Goal: Transaction & Acquisition: Purchase product/service

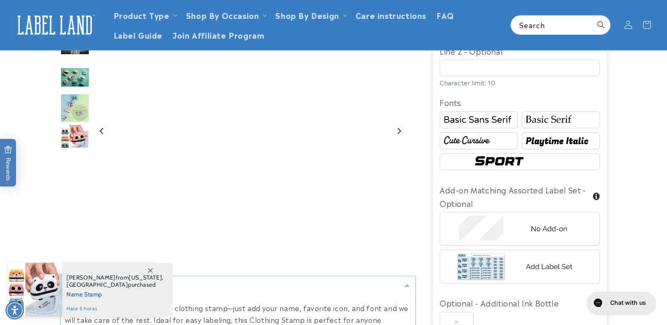
scroll to position [421, 0]
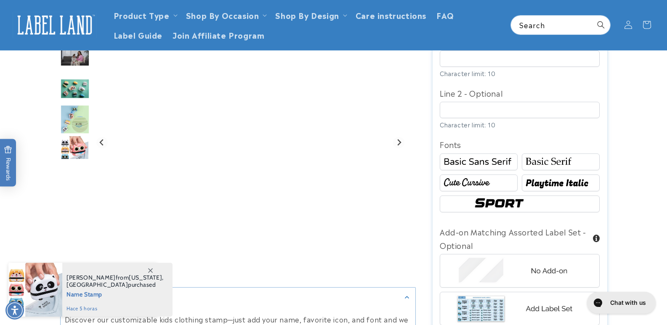
click at [508, 86] on label "Line 2 - Optional" at bounding box center [520, 92] width 160 height 13
click at [508, 102] on input "Line 2 - Optional" at bounding box center [520, 110] width 160 height 16
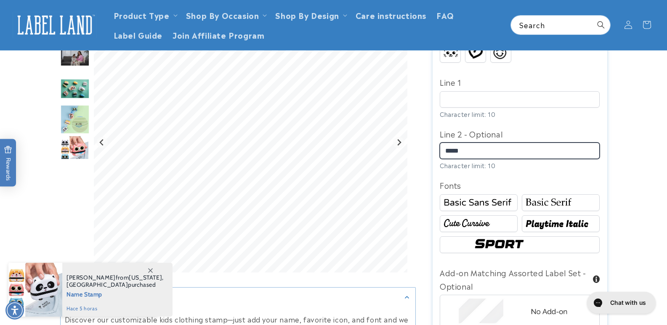
type input "*****"
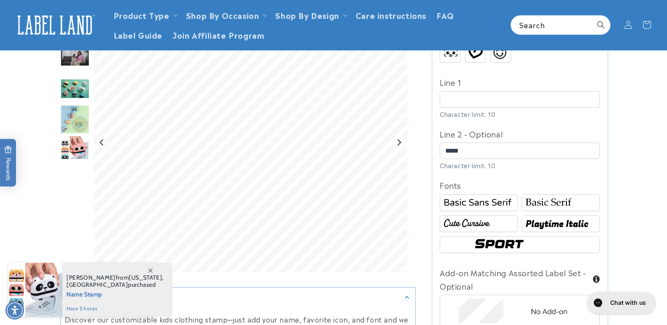
click at [507, 89] on label "Line 1" at bounding box center [520, 81] width 160 height 13
click at [507, 108] on input "Line 1" at bounding box center [520, 99] width 160 height 16
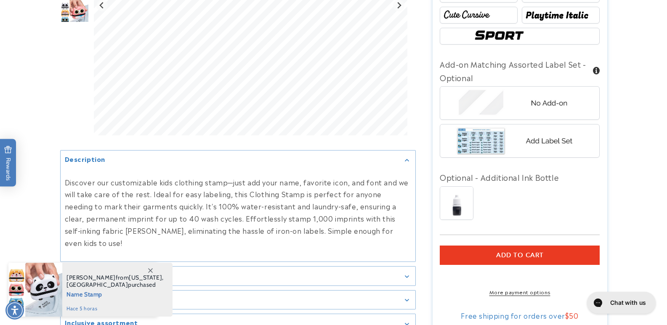
scroll to position [589, 0]
type input "*****"
click at [531, 251] on span "Add to cart" at bounding box center [520, 255] width 48 height 8
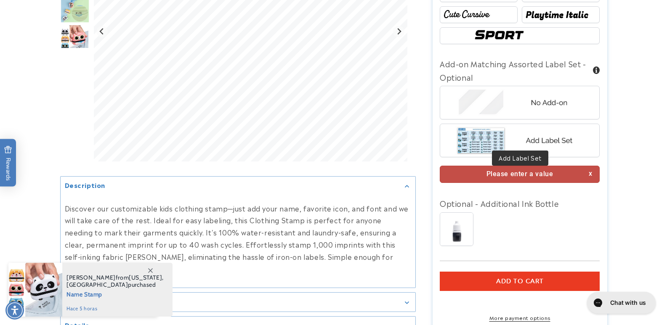
click at [531, 125] on img at bounding box center [519, 140] width 131 height 33
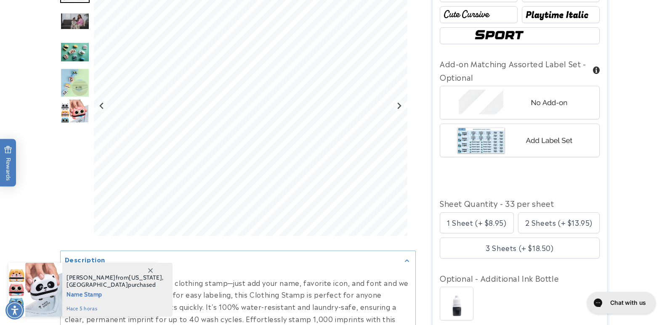
scroll to position [631, 0]
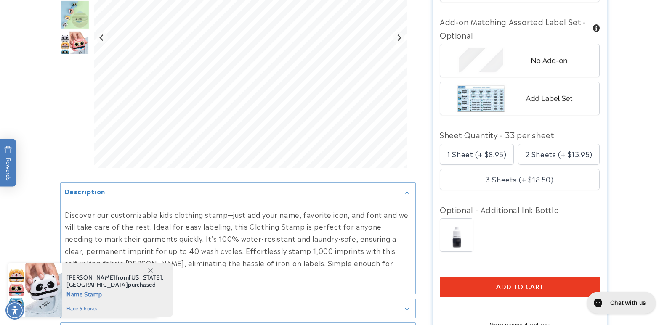
click at [518, 278] on button "Add to cart" at bounding box center [520, 287] width 160 height 19
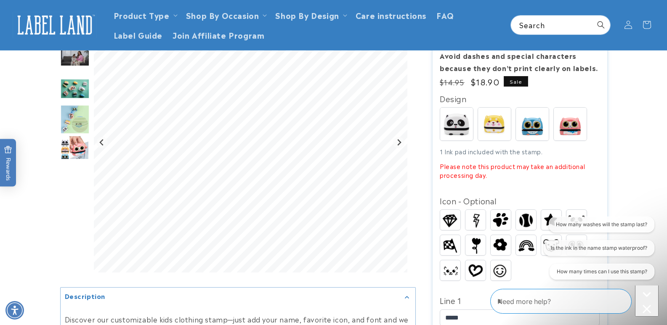
scroll to position [84, 0]
